Goal: Task Accomplishment & Management: Use online tool/utility

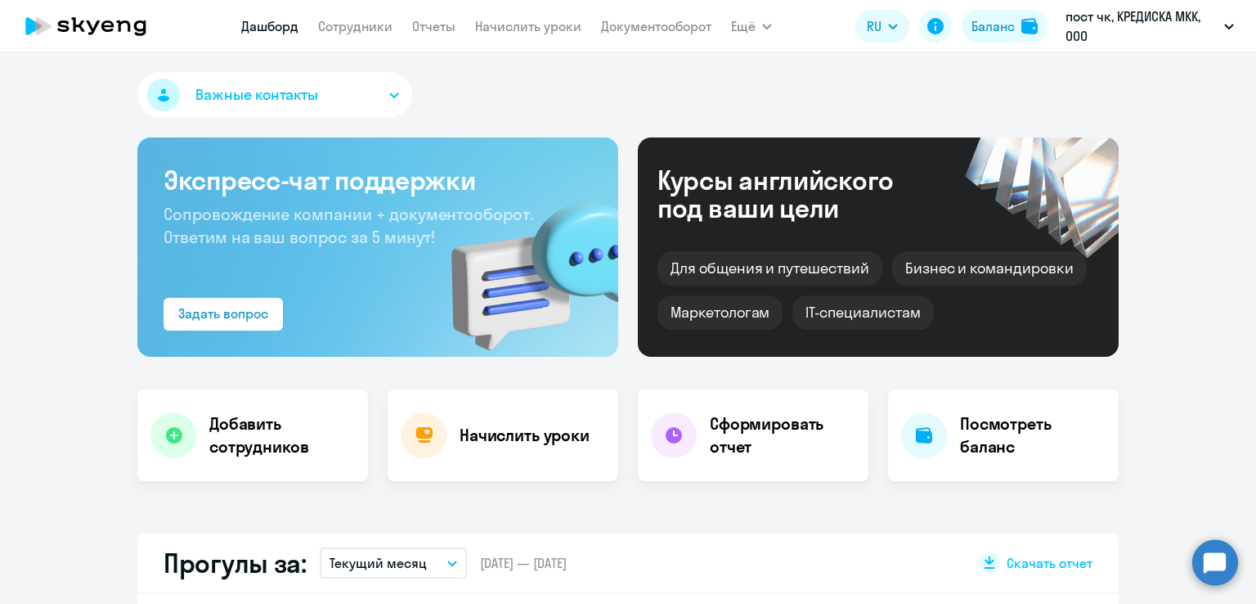
select select "30"
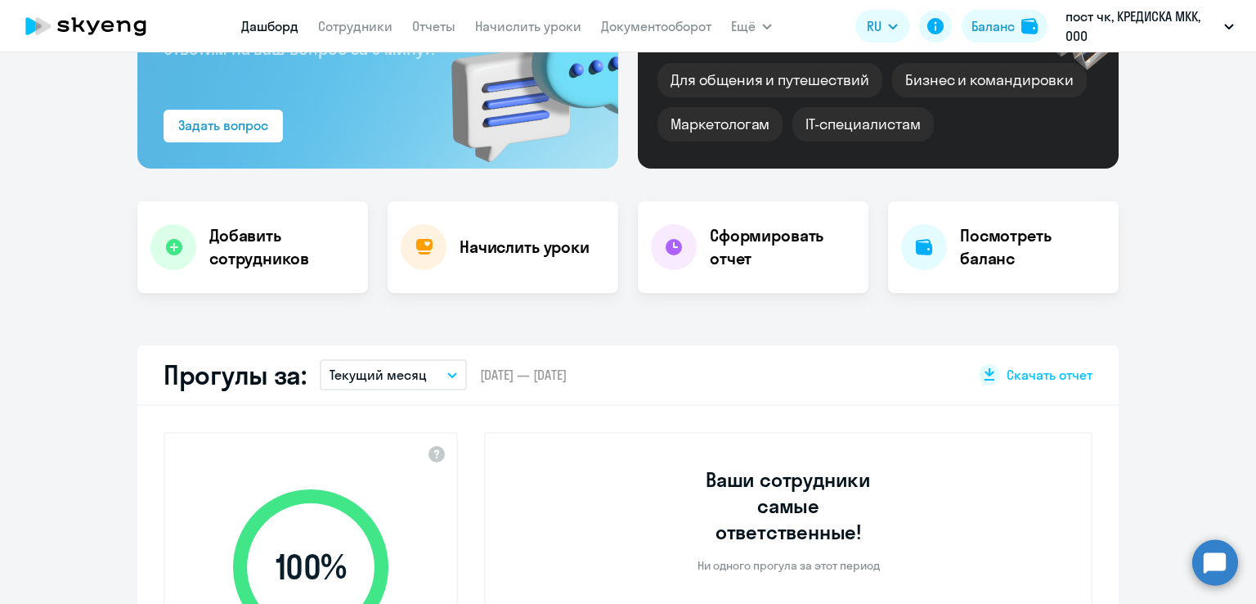
scroll to position [327, 0]
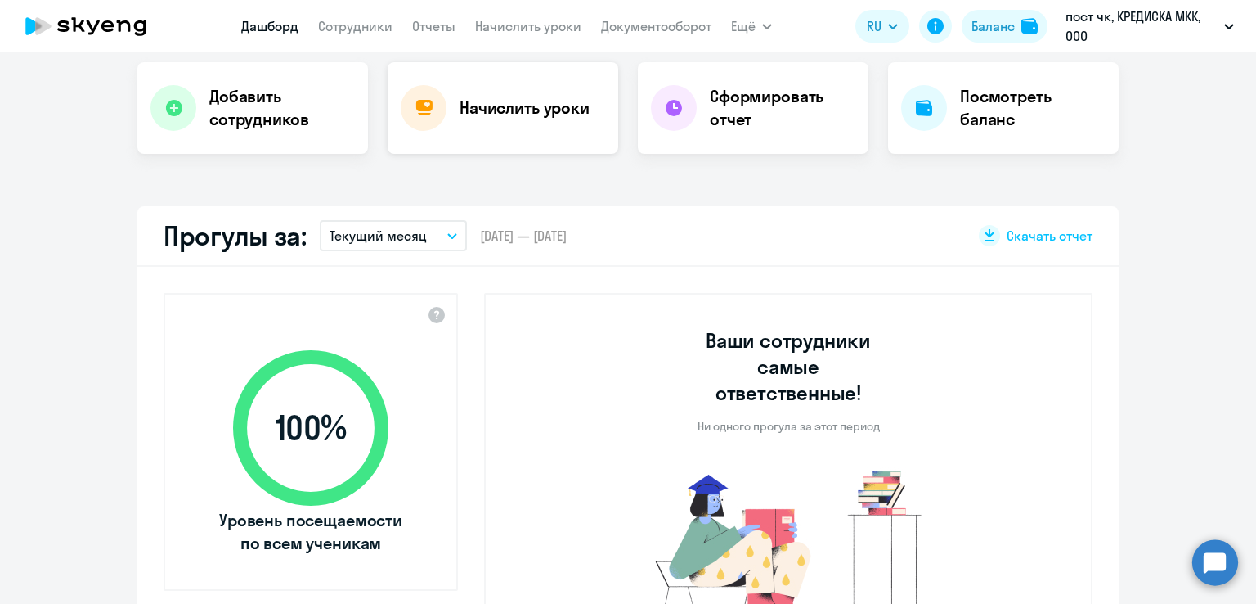
click at [549, 103] on h4 "Начислить уроки" at bounding box center [525, 108] width 130 height 23
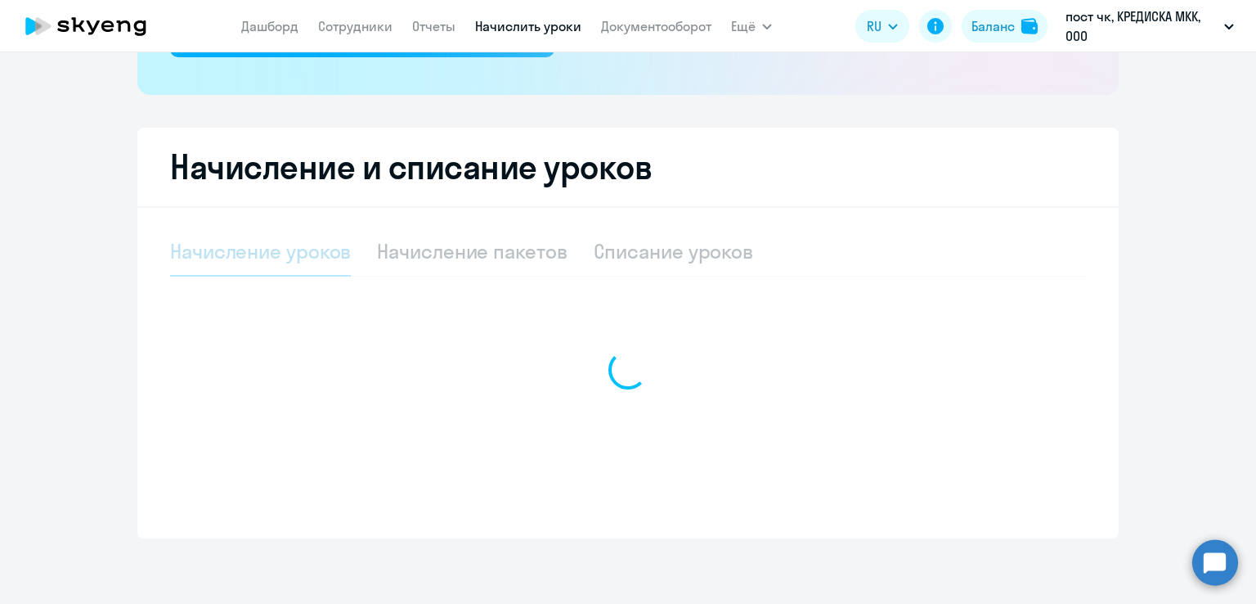
select select "10"
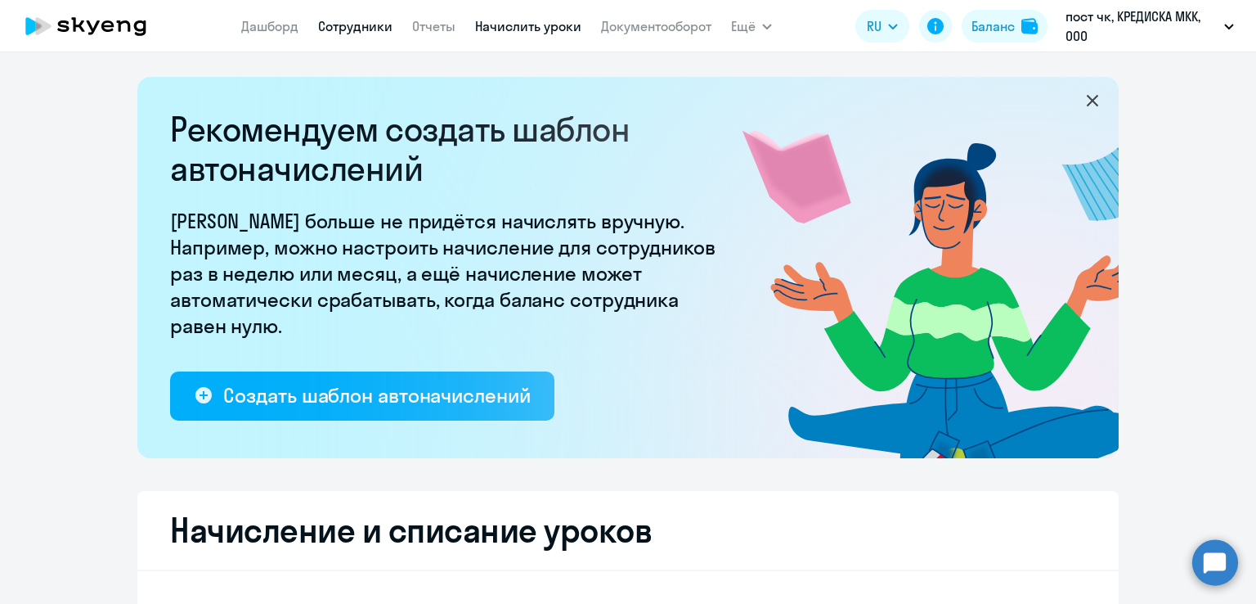
click at [343, 30] on link "Сотрудники" at bounding box center [355, 26] width 74 height 16
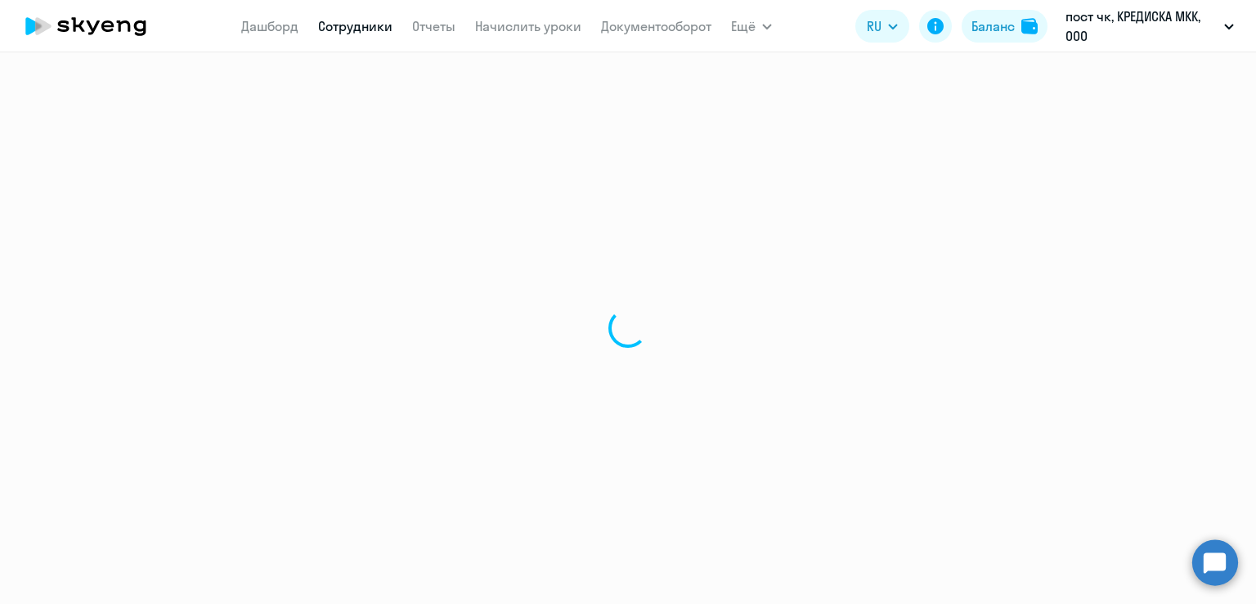
select select "30"
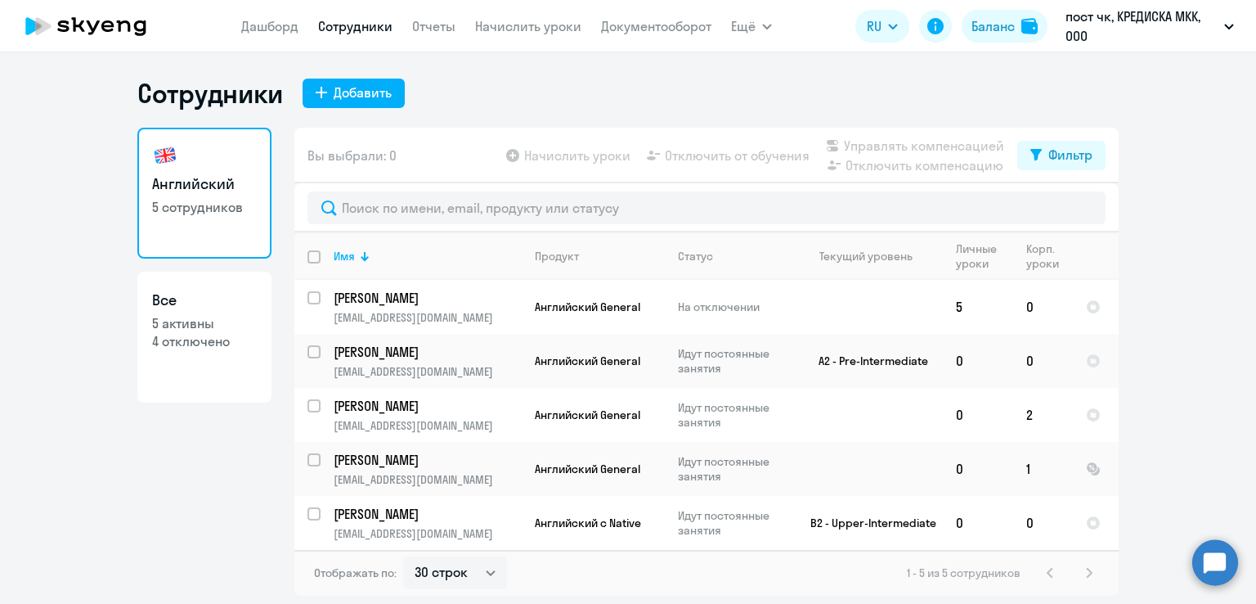
click at [212, 334] on p "4 отключено" at bounding box center [204, 341] width 105 height 18
select select "30"
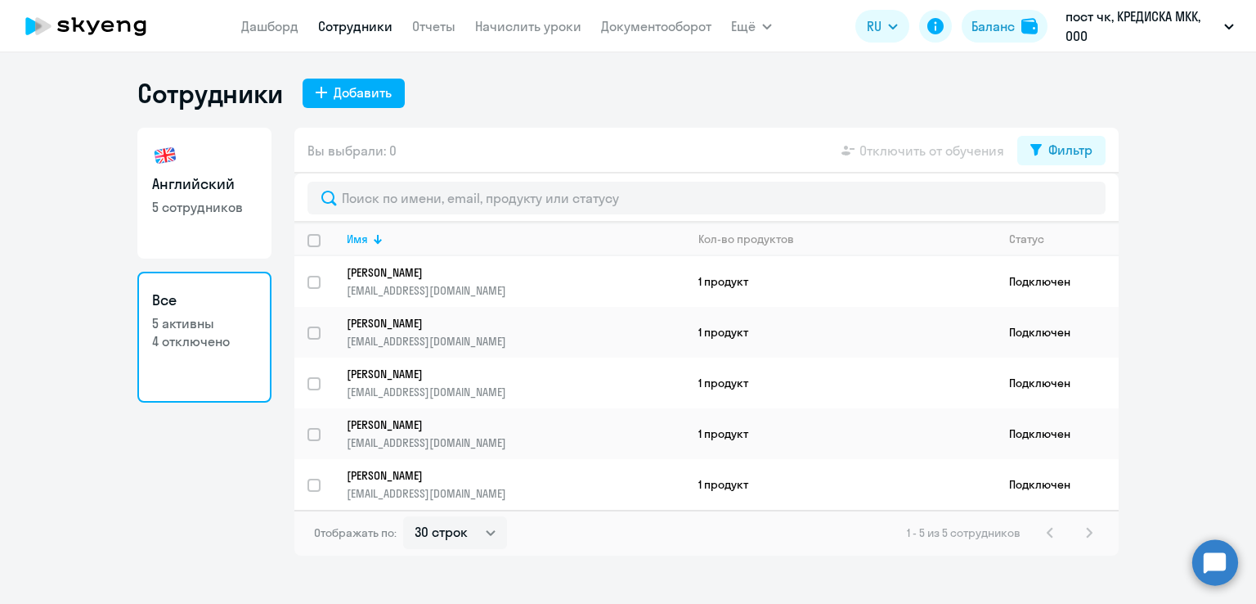
drag, startPoint x: 1080, startPoint y: 537, endPoint x: 1060, endPoint y: 528, distance: 22.3
click at [1081, 537] on div "1 - 5 из 5 сотрудников" at bounding box center [1003, 533] width 192 height 20
click at [168, 207] on p "5 сотрудников" at bounding box center [204, 207] width 105 height 18
select select "30"
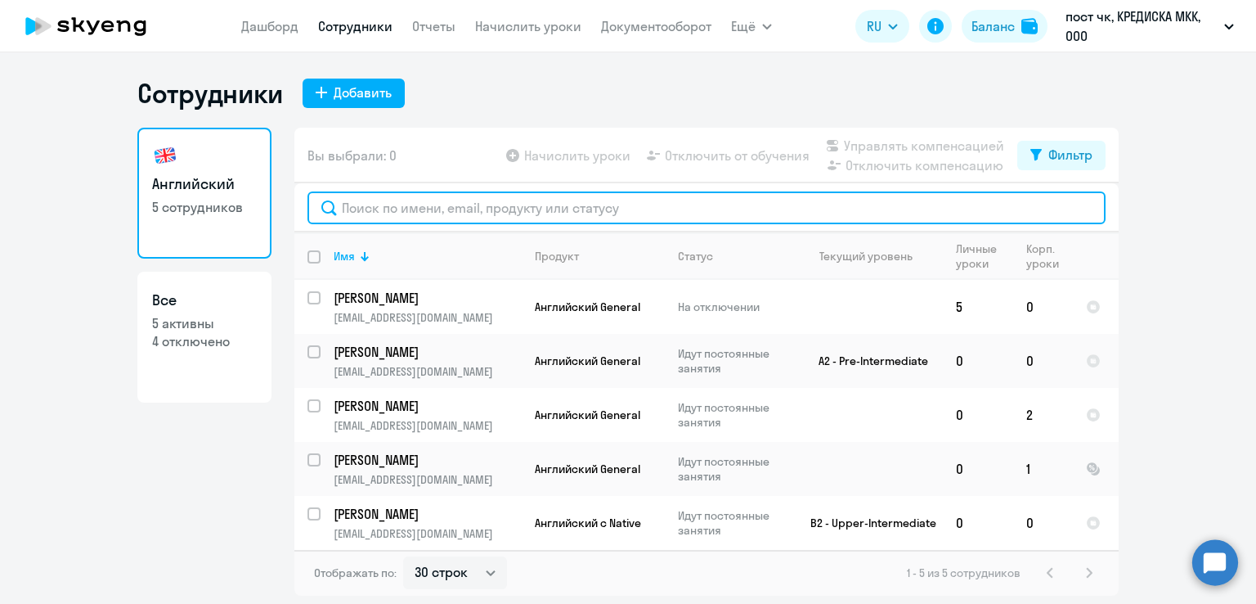
paste input "[EMAIL_ADDRESS][DOMAIN_NAME]"
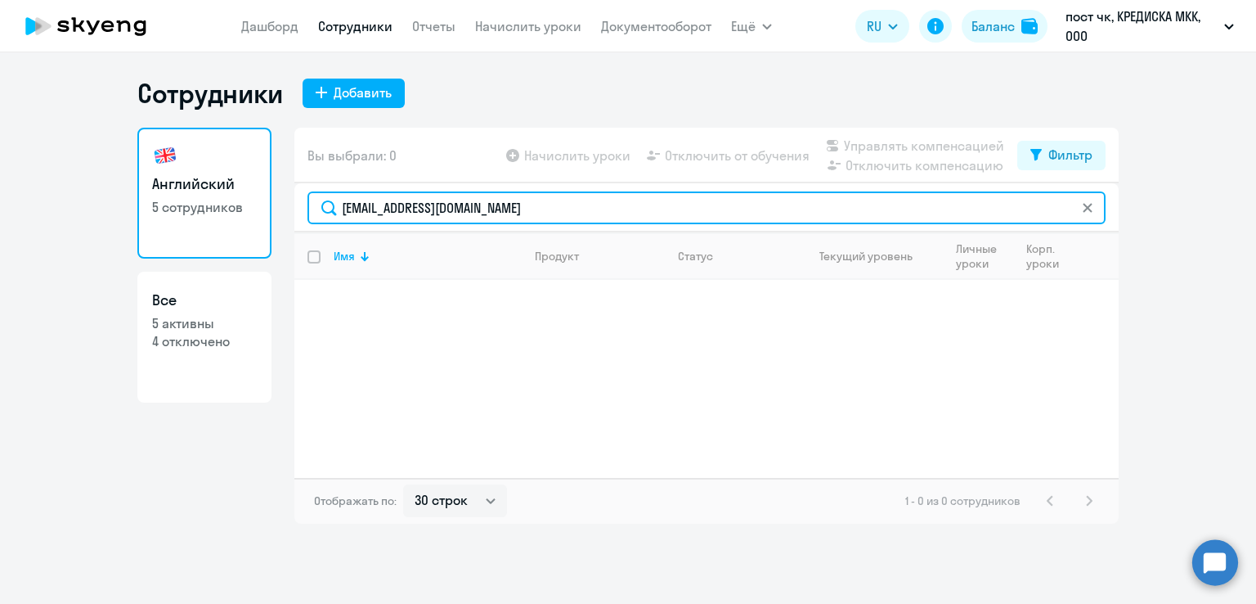
type input "[EMAIL_ADDRESS][DOMAIN_NAME]"
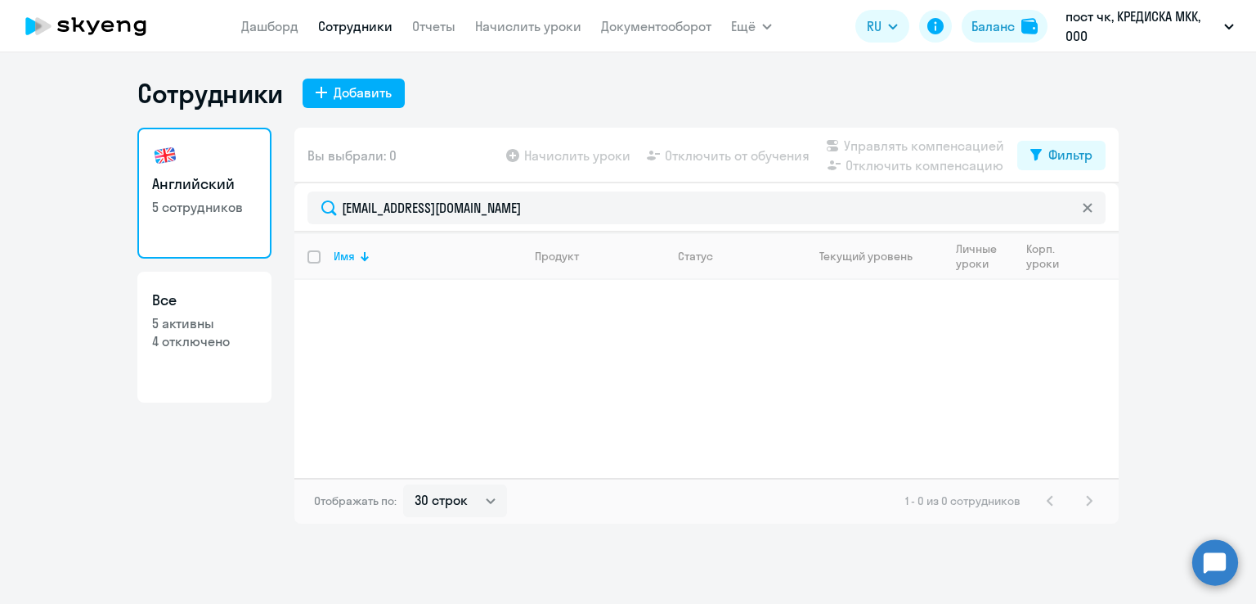
click at [177, 337] on p "4 отключено" at bounding box center [204, 341] width 105 height 18
select select "30"
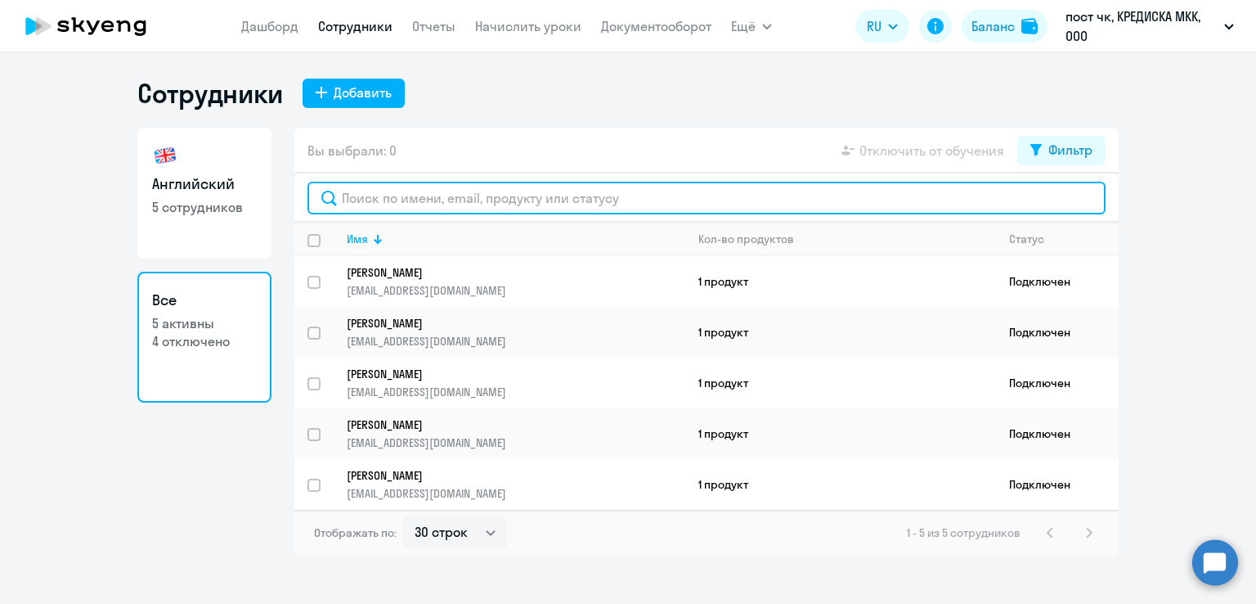
paste input "[EMAIL_ADDRESS][DOMAIN_NAME]"
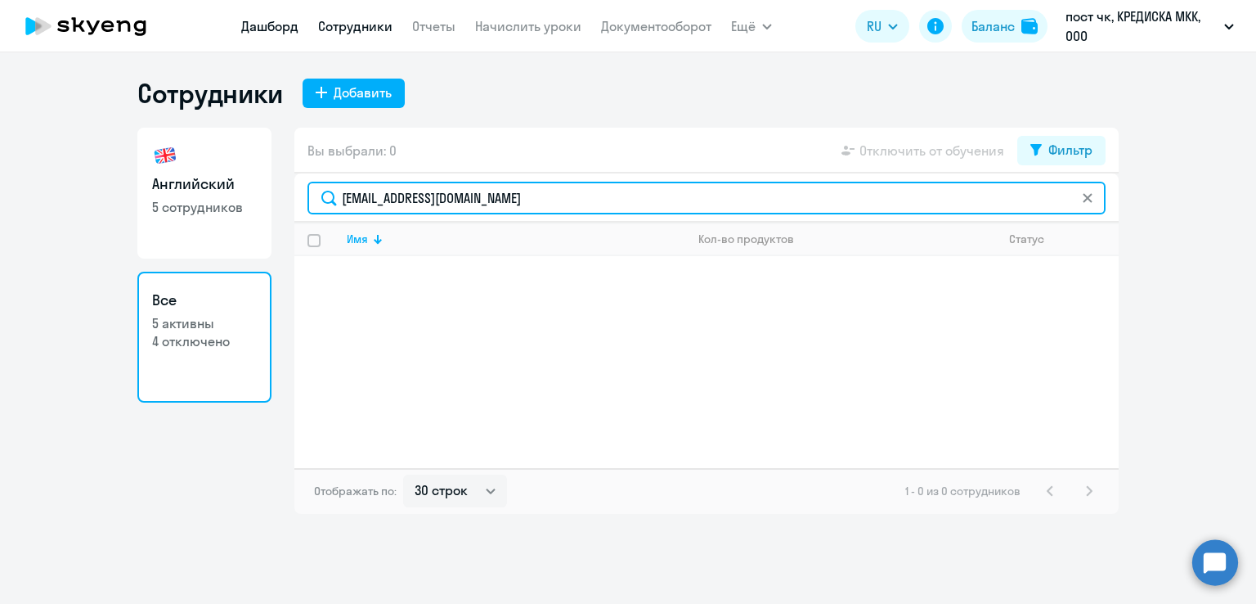
type input "[EMAIL_ADDRESS][DOMAIN_NAME]"
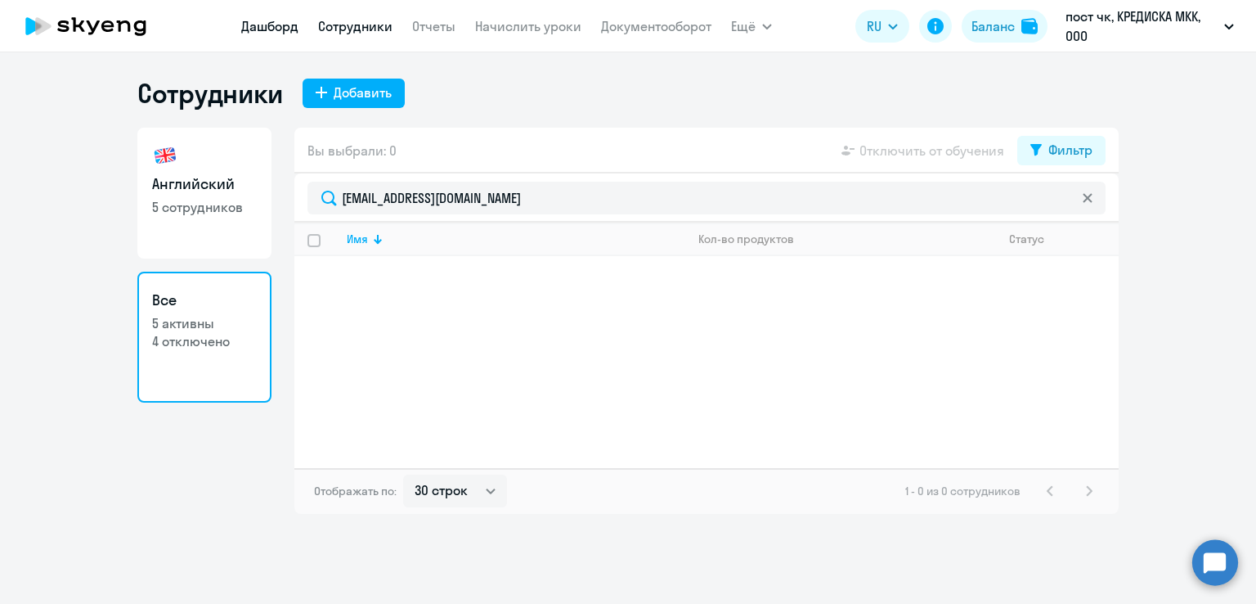
click at [249, 25] on link "Дашборд" at bounding box center [269, 26] width 57 height 16
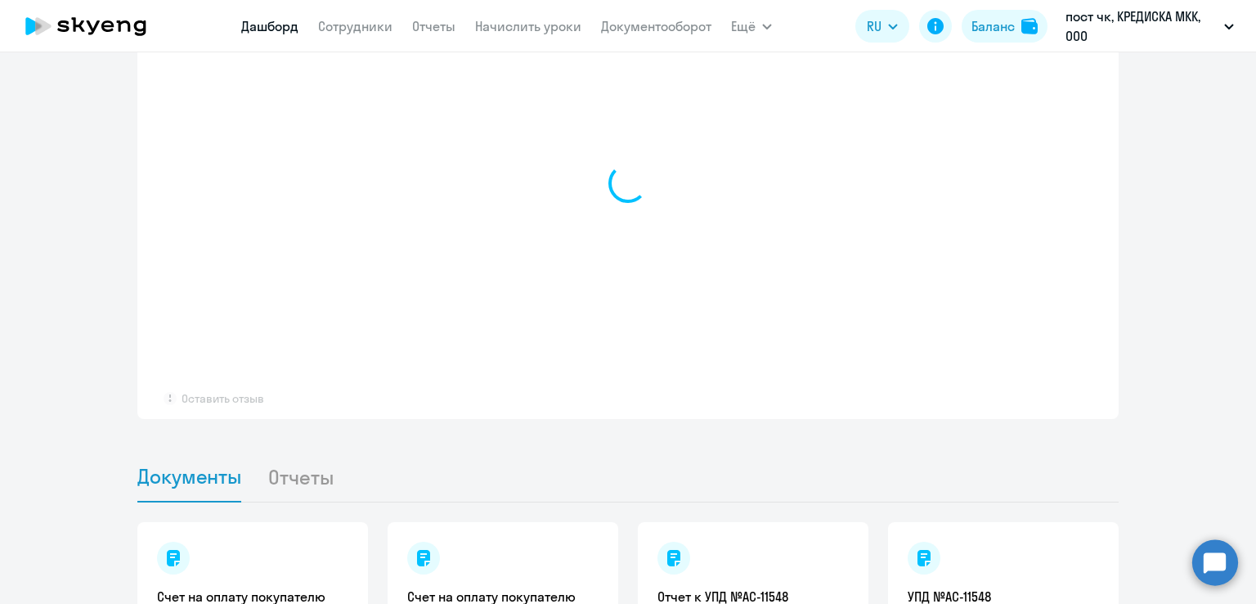
select select "30"
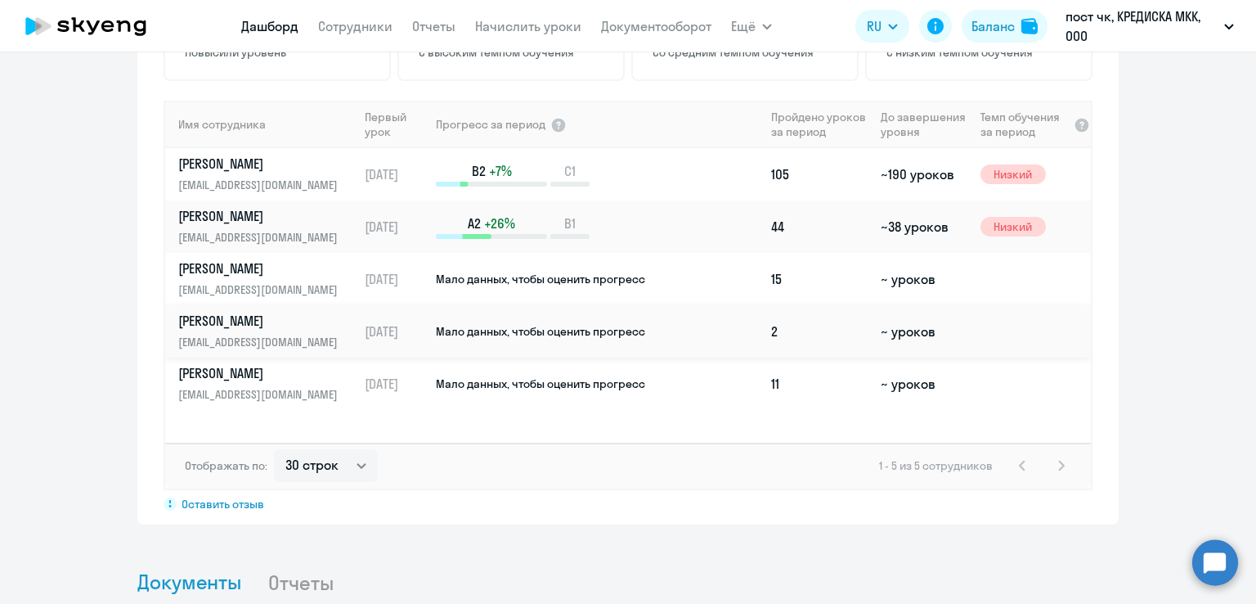
scroll to position [1063, 0]
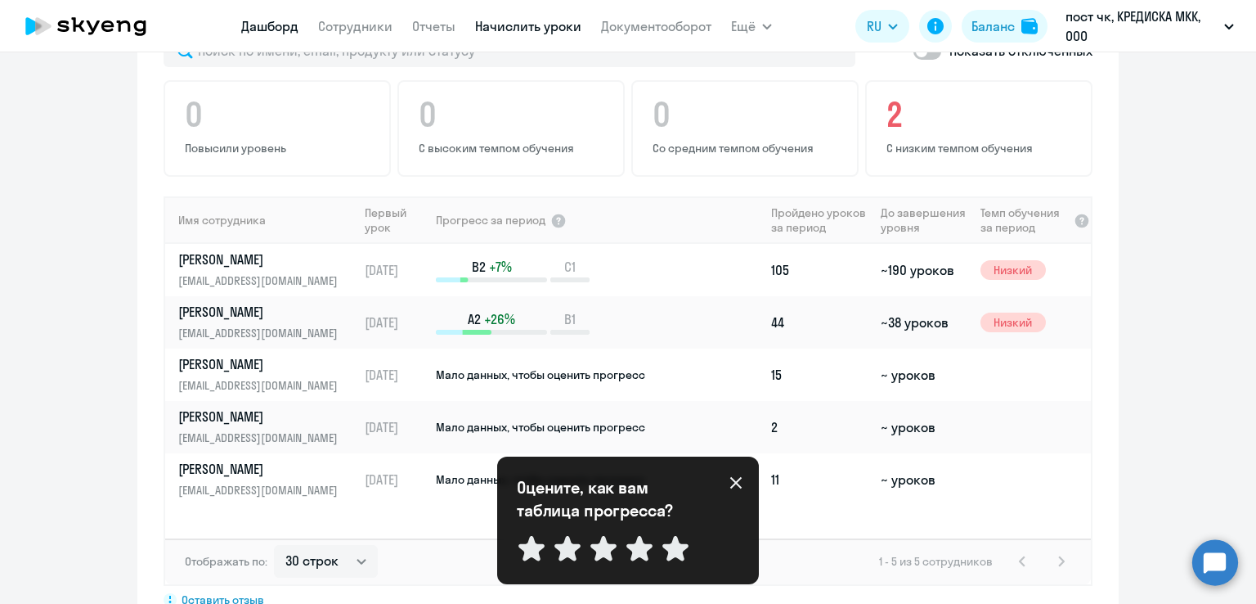
click at [505, 24] on link "Начислить уроки" at bounding box center [528, 26] width 106 height 16
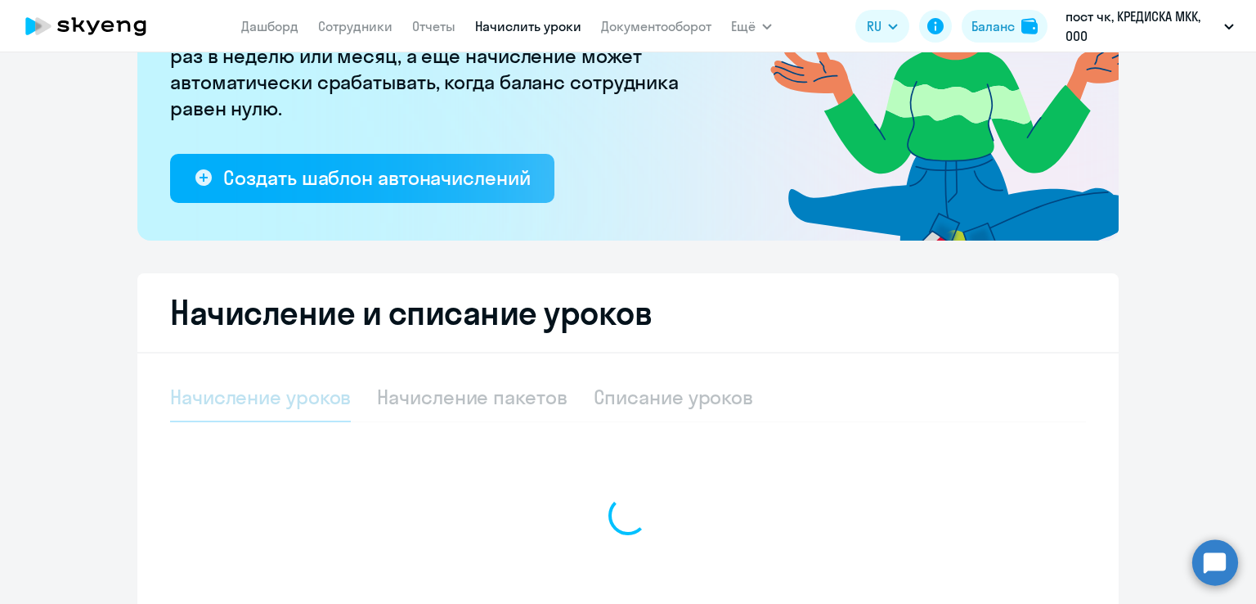
select select "10"
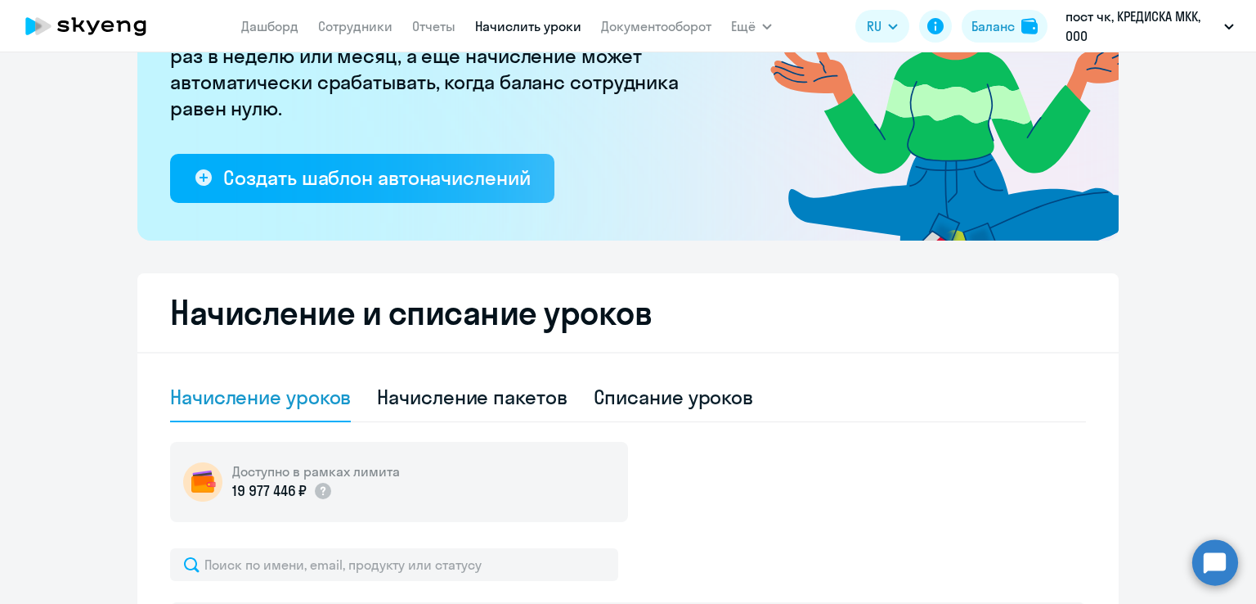
scroll to position [626, 0]
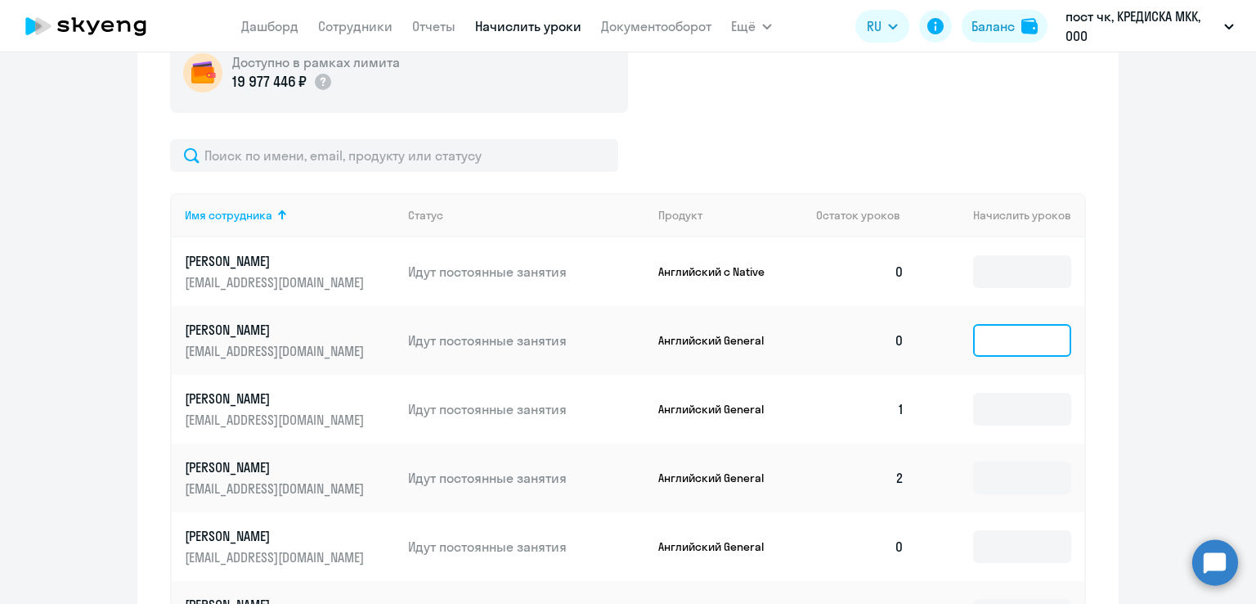
click at [1026, 354] on input at bounding box center [1022, 340] width 98 height 33
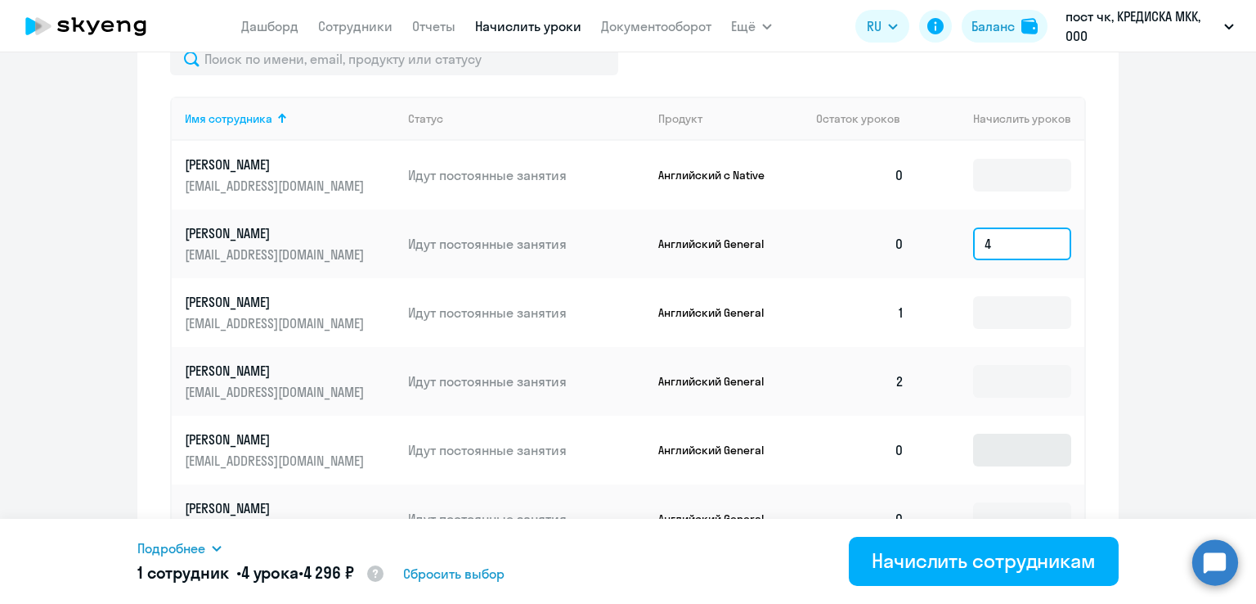
scroll to position [810, 0]
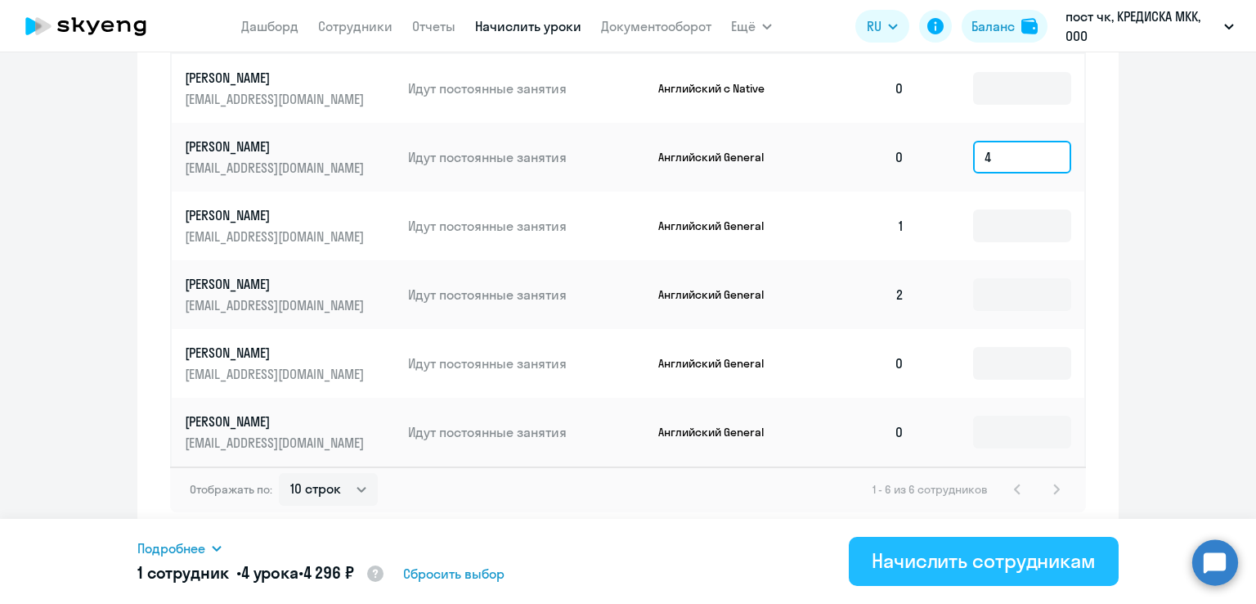
type input "4"
click at [934, 555] on div "Начислить сотрудникам" at bounding box center [984, 560] width 224 height 26
